Goal: Navigation & Orientation: Find specific page/section

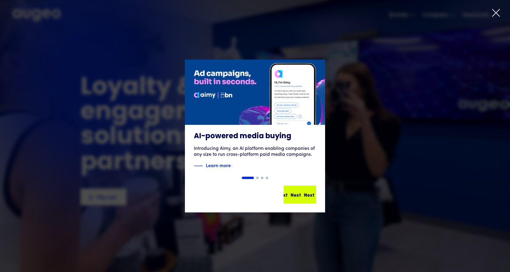
click at [304, 198] on div "Next" at bounding box center [309, 194] width 10 height 7
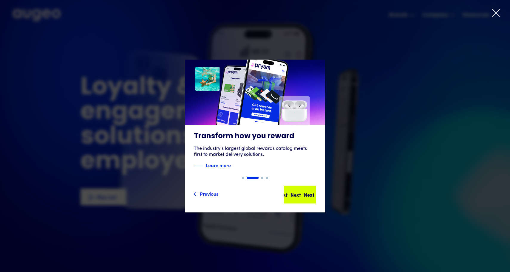
click at [304, 194] on div "Next" at bounding box center [309, 194] width 10 height 7
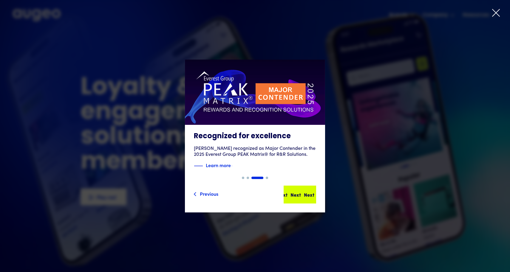
click at [304, 194] on div "Next" at bounding box center [309, 194] width 10 height 7
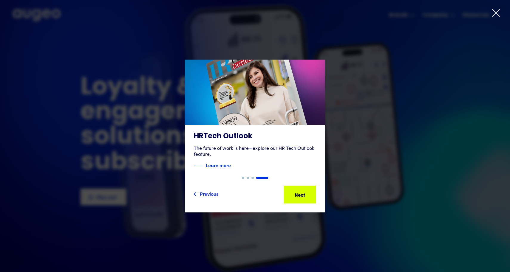
click at [302, 194] on div "Next" at bounding box center [307, 194] width 10 height 7
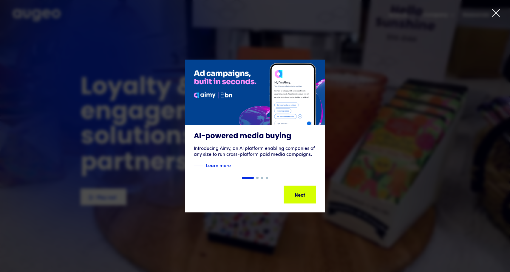
click at [496, 15] on icon at bounding box center [495, 12] width 9 height 9
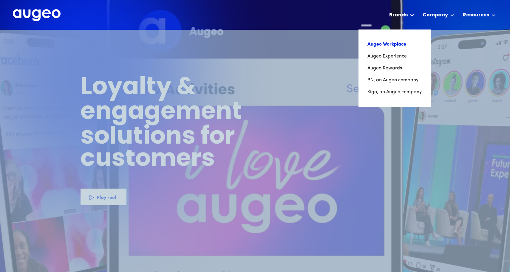
click at [396, 44] on link "Augeo Workplace" at bounding box center [394, 44] width 54 height 12
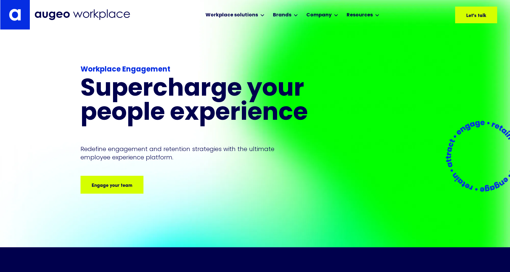
click at [398, 65] on div "Workplace Engagement Supercharge your people experience Redefine engagement and…" at bounding box center [254, 139] width 349 height 218
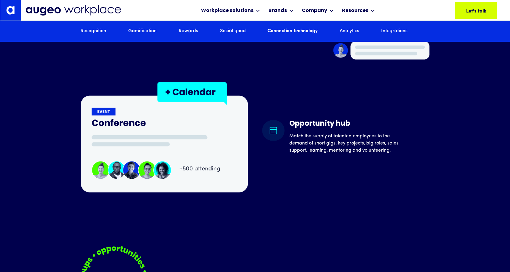
scroll to position [2869, 0]
